Goal: Information Seeking & Learning: Learn about a topic

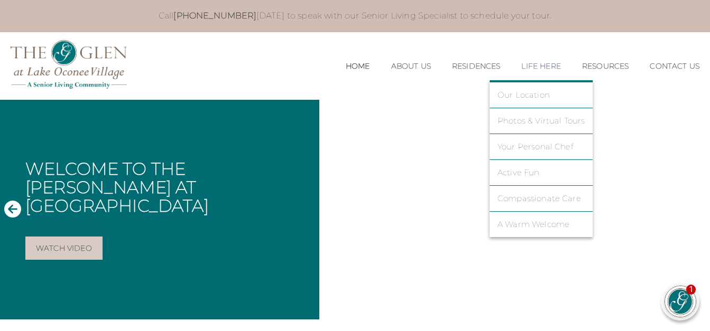
click at [546, 63] on link "Life Here" at bounding box center [540, 66] width 39 height 9
click at [537, 119] on link "Photos & Virtual Tours" at bounding box center [542, 121] width 88 height 10
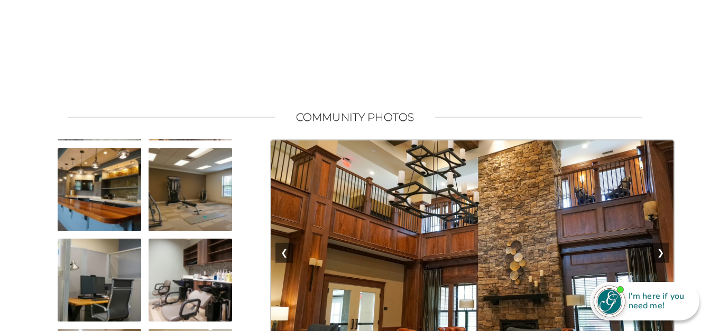
scroll to position [156, 0]
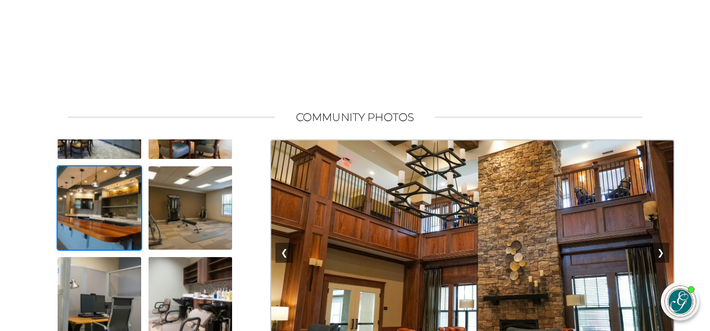
click at [108, 226] on img at bounding box center [100, 208] width 86 height 86
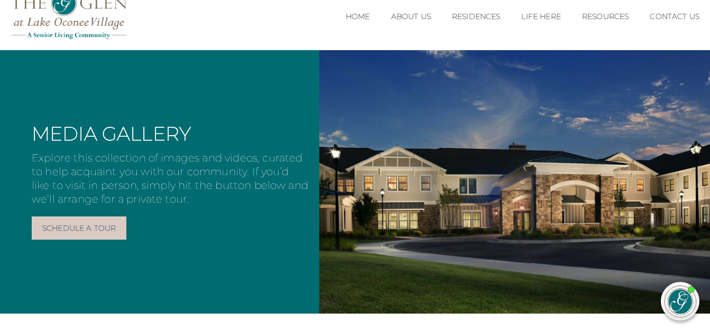
scroll to position [0, 0]
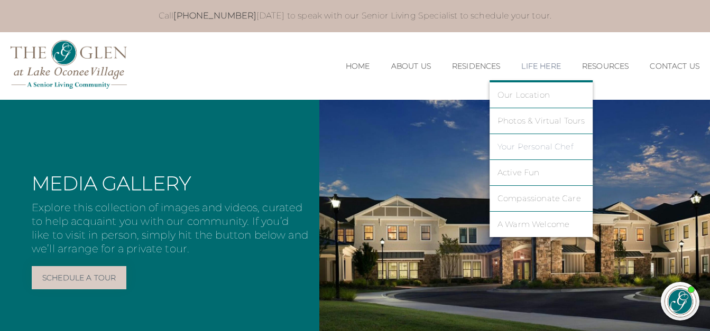
click at [535, 148] on link "Your Personal Chef" at bounding box center [542, 147] width 88 height 10
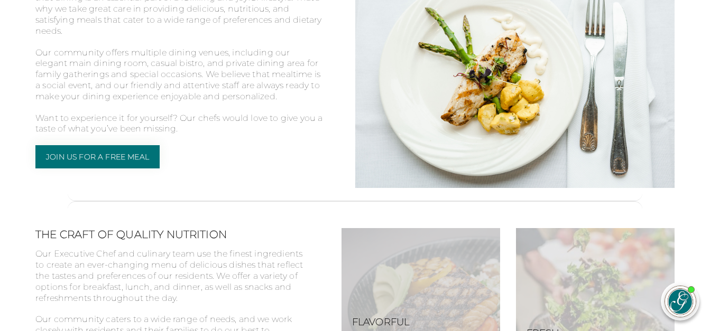
scroll to position [423, 0]
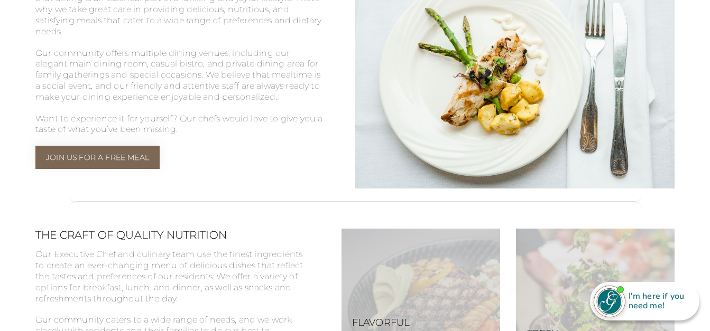
click at [144, 159] on link "Join Us For a Free Meal" at bounding box center [97, 157] width 124 height 23
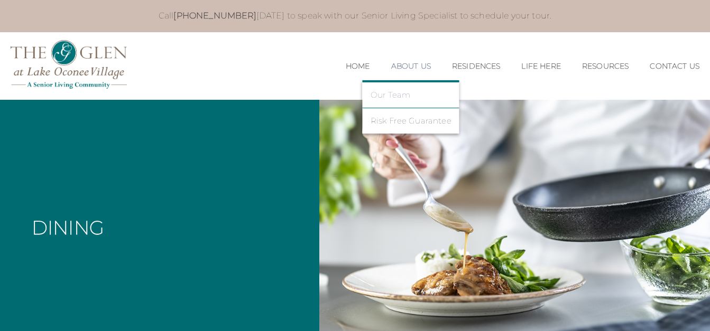
click at [397, 96] on link "Our Team" at bounding box center [411, 95] width 81 height 10
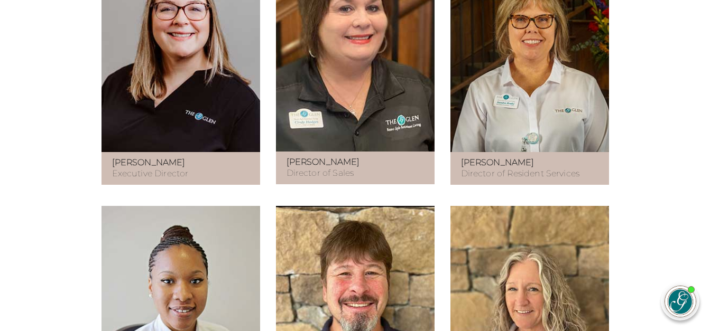
scroll to position [846, 0]
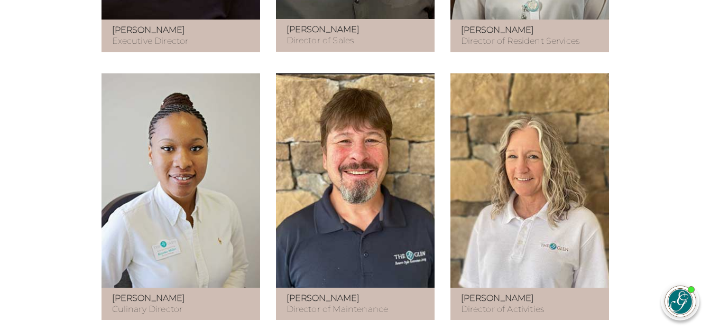
click at [177, 259] on figure at bounding box center [181, 180] width 159 height 215
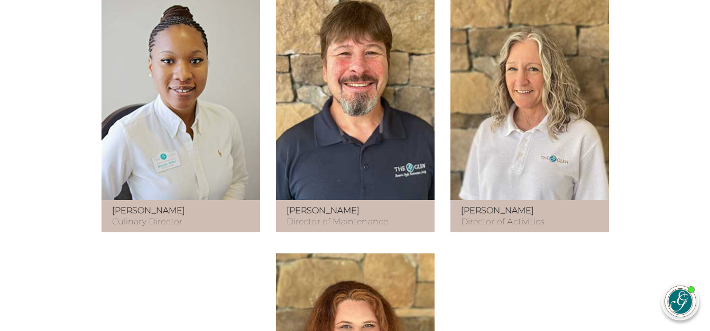
scroll to position [952, 0]
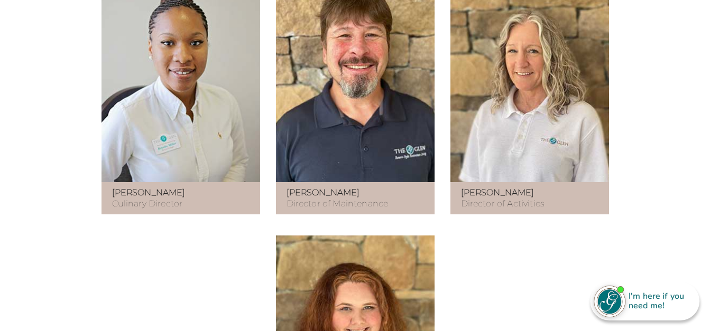
click at [197, 177] on figure at bounding box center [181, 75] width 159 height 215
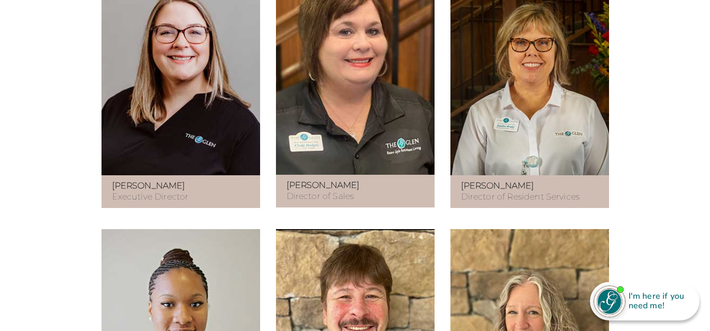
scroll to position [687, 0]
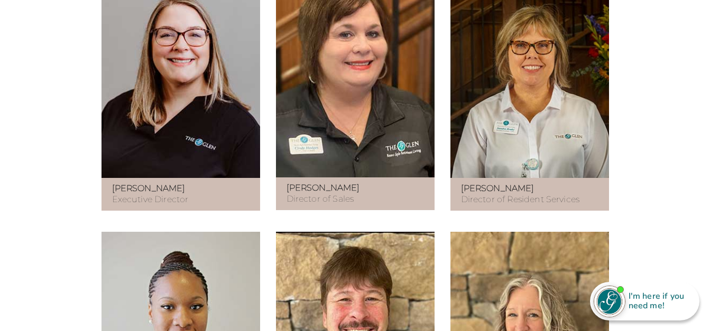
click at [202, 179] on figure at bounding box center [181, 71] width 159 height 215
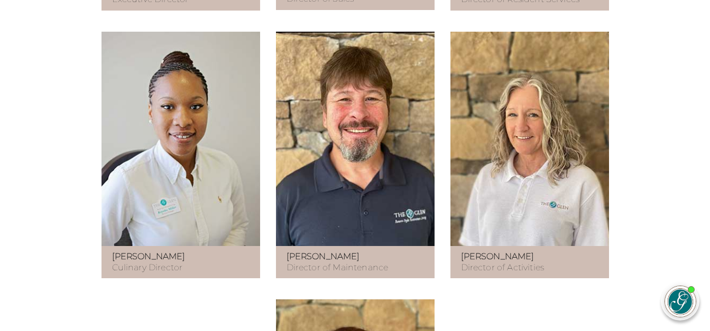
scroll to position [952, 0]
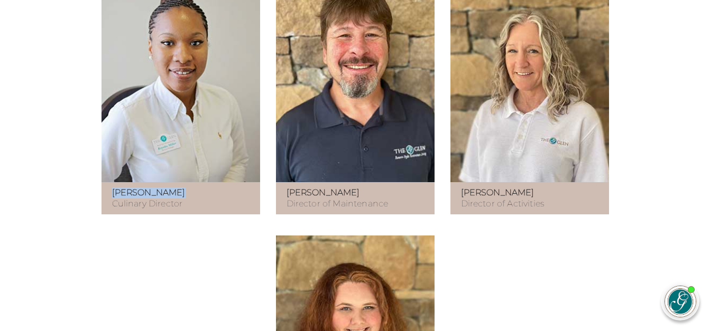
drag, startPoint x: 172, startPoint y: 203, endPoint x: 114, endPoint y: 205, distance: 58.2
click at [114, 198] on strong "Keyoka Miller" at bounding box center [148, 193] width 73 height 10
copy strong "Keyoka Miller"
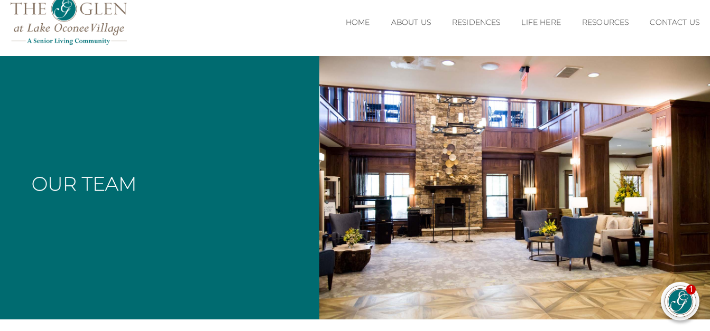
scroll to position [0, 0]
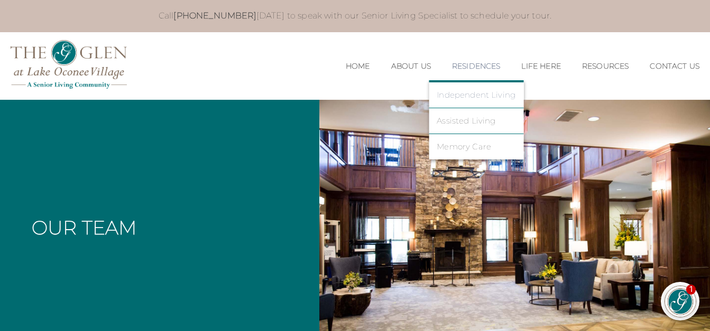
click at [468, 93] on link "Independent Living" at bounding box center [476, 95] width 79 height 10
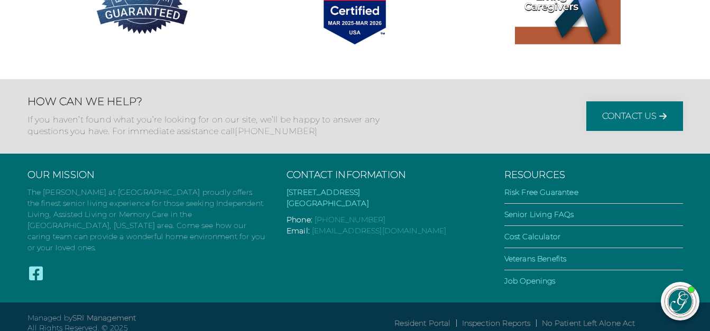
scroll to position [2109, 0]
